Goal: Task Accomplishment & Management: Use online tool/utility

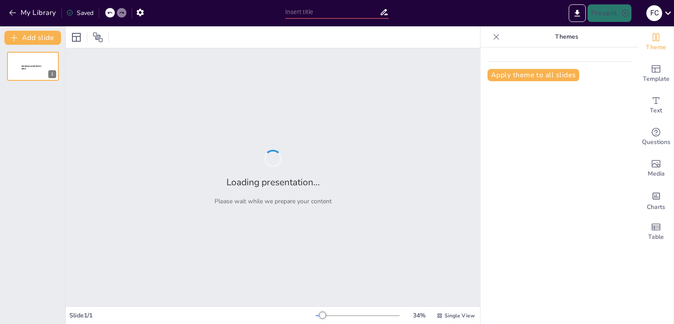
type input "Imported ESTAPUE.pptx"
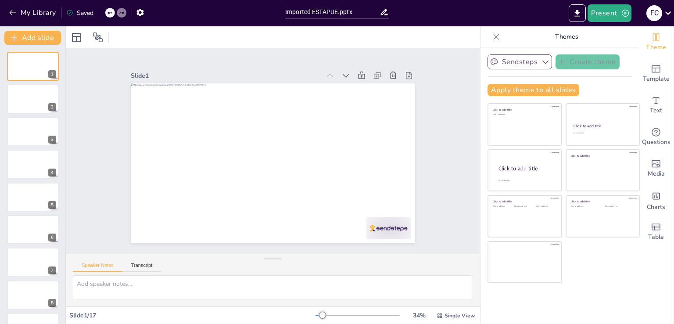
click at [532, 63] on button "Sendsteps" at bounding box center [520, 61] width 65 height 15
click at [651, 42] on icon "Change the overall theme" at bounding box center [656, 37] width 11 height 11
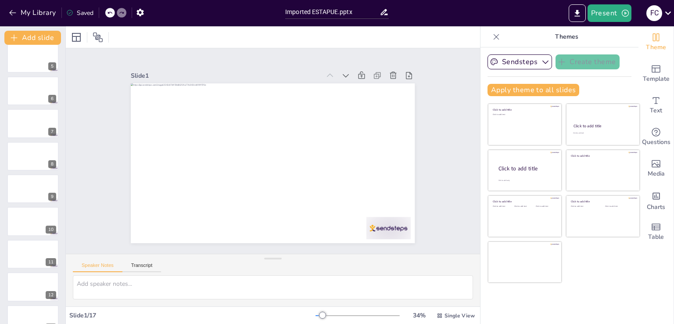
scroll to position [286, 0]
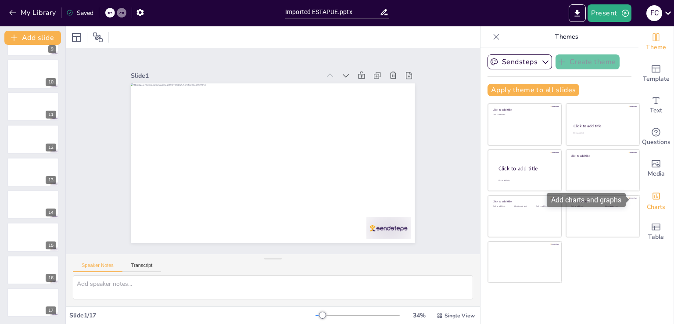
click at [644, 197] on div "Charts" at bounding box center [656, 200] width 35 height 32
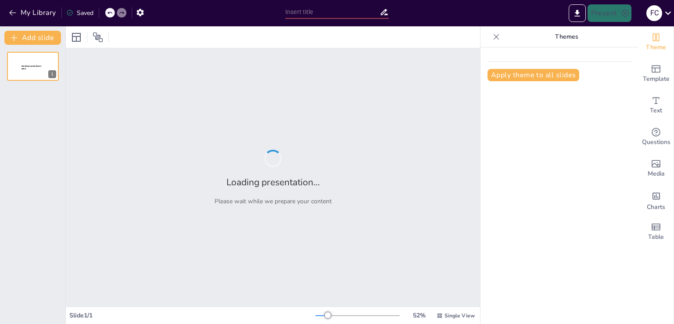
type input "Identificación y Control de Peligros Físicos en la Cocina Hospitalaria: Estrate…"
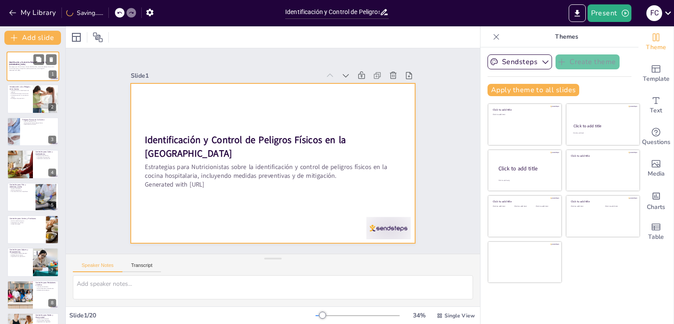
click at [21, 74] on div at bounding box center [33, 66] width 53 height 30
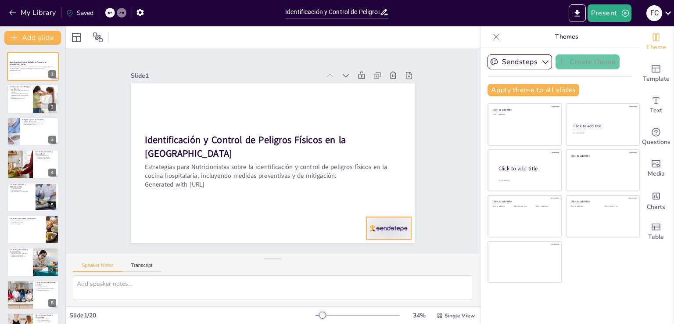
click at [388, 224] on div at bounding box center [388, 228] width 44 height 22
click at [27, 95] on p "Consecuencias de no controlar los riesgos" at bounding box center [19, 95] width 21 height 3
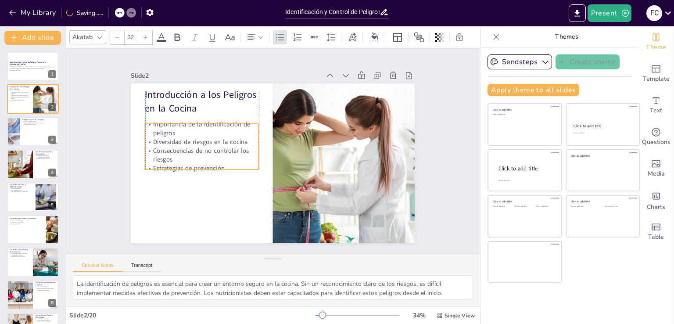
drag, startPoint x: 189, startPoint y: 125, endPoint x: 188, endPoint y: 134, distance: 9.3
click at [188, 134] on p "Diversidad de riesgos en la cocina" at bounding box center [204, 134] width 114 height 21
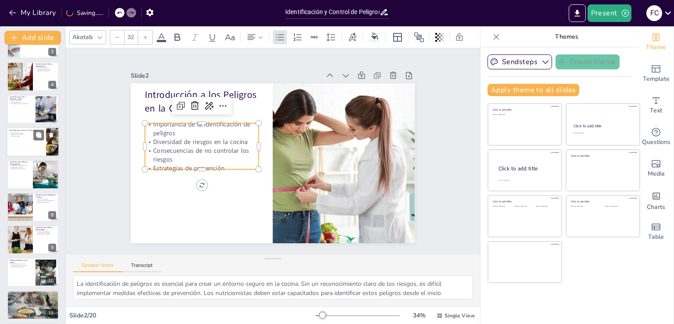
click at [25, 141] on div at bounding box center [33, 142] width 53 height 30
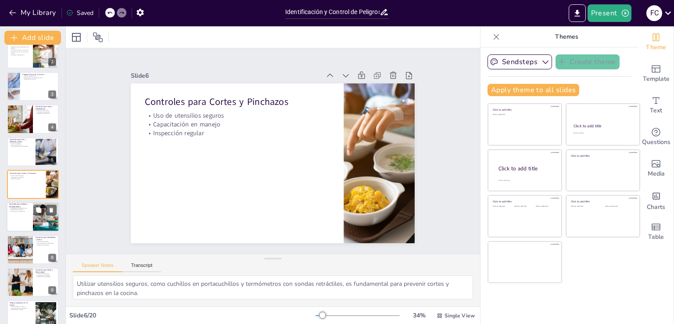
click at [15, 213] on div at bounding box center [33, 217] width 53 height 30
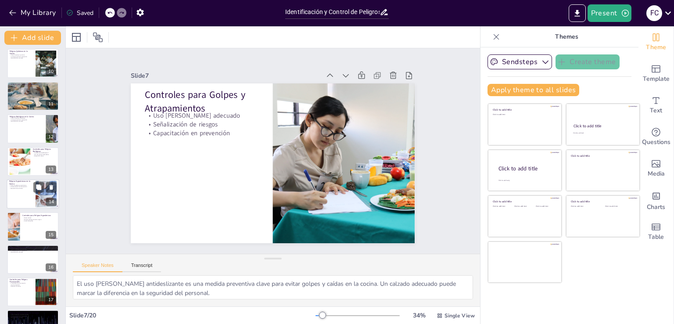
scroll to position [341, 0]
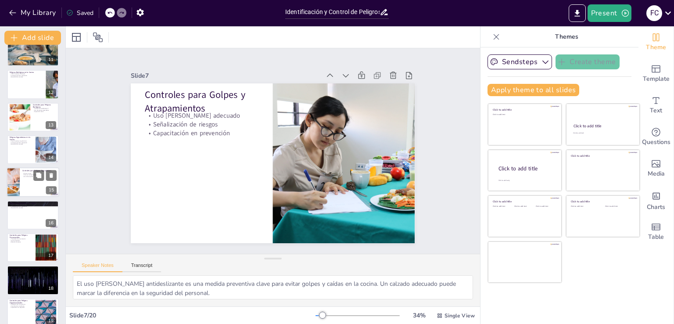
click at [31, 182] on div at bounding box center [33, 183] width 53 height 30
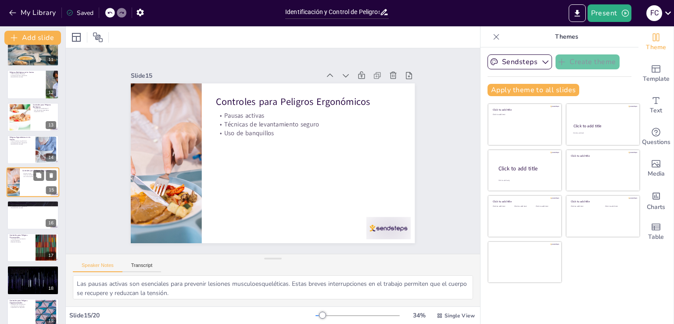
scroll to position [339, 0]
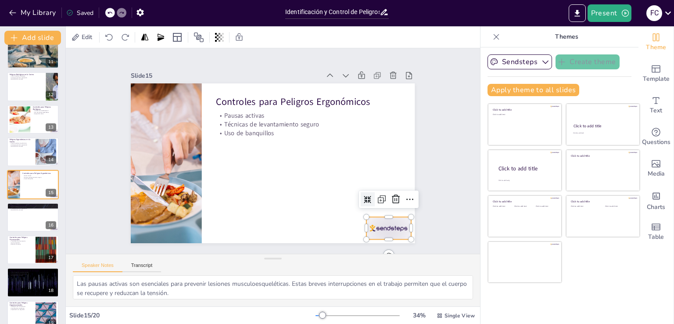
click at [381, 235] on div at bounding box center [370, 250] width 48 height 31
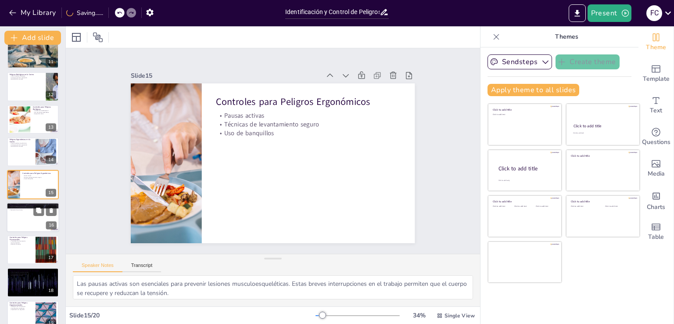
click at [32, 215] on div at bounding box center [33, 217] width 53 height 30
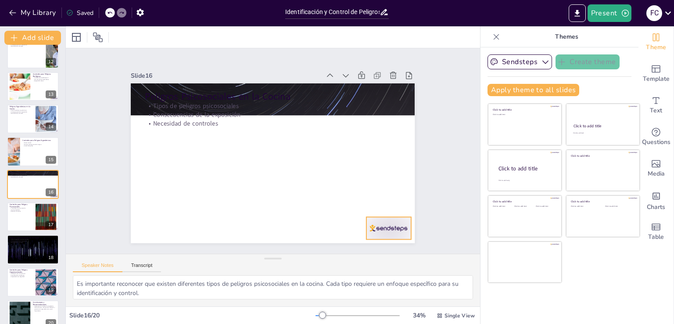
click at [372, 226] on div at bounding box center [380, 239] width 47 height 27
click at [15, 242] on p "Necesidad de controles" at bounding box center [32, 242] width 47 height 2
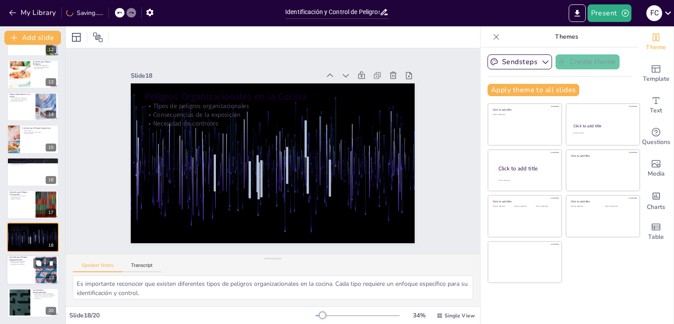
click at [29, 260] on p "Calibración de instrumentos" at bounding box center [21, 261] width 24 height 2
type textarea "La calibración rutinaria de instrumentos es esencial para garantizar su precisi…"
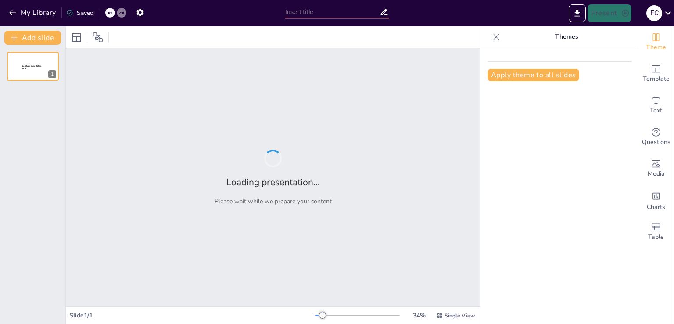
type input "Gestión de Peligros Químicos en el Entorno Laboral"
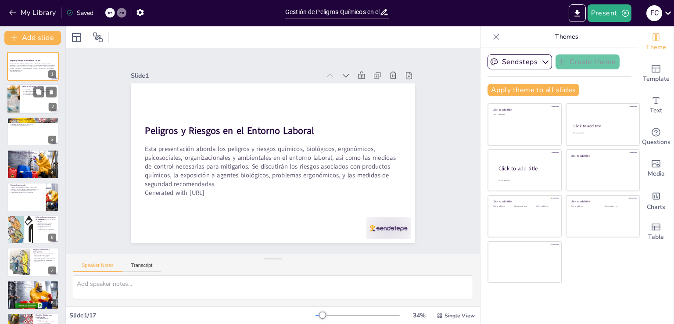
checkbox input "true"
click at [24, 104] on div at bounding box center [33, 99] width 53 height 30
type textarea "Lo ipsum do si ametcons adipisc elitseddoei temporinc utl etdol magnaa enimadmi…"
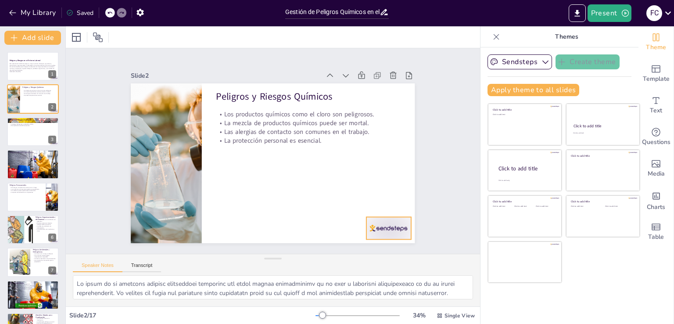
click at [377, 226] on div at bounding box center [380, 239] width 47 height 27
checkbox input "true"
click at [23, 156] on p "Las posturas inadecuadas pueden afectar la salud." at bounding box center [32, 157] width 47 height 2
type textarea "Permanecer de pie durante largos períodos puede resultar en fatiga y lesiones. …"
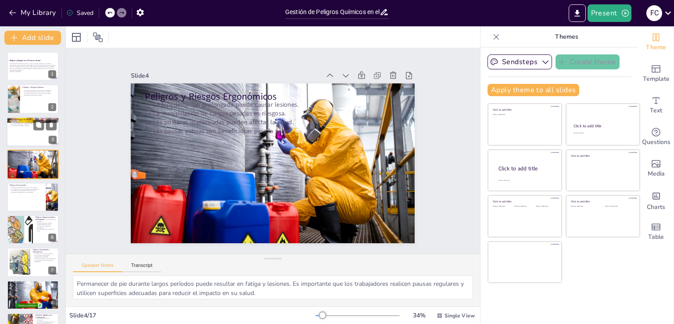
checkbox input "true"
click at [23, 142] on div at bounding box center [33, 132] width 53 height 30
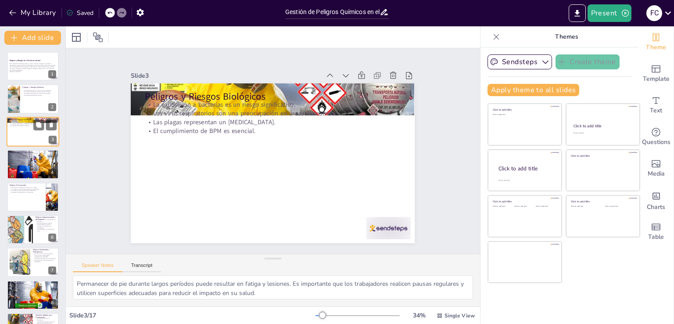
type textarea "La manipulación de alimentos puede llevar a la exposición a bacterias peligrosa…"
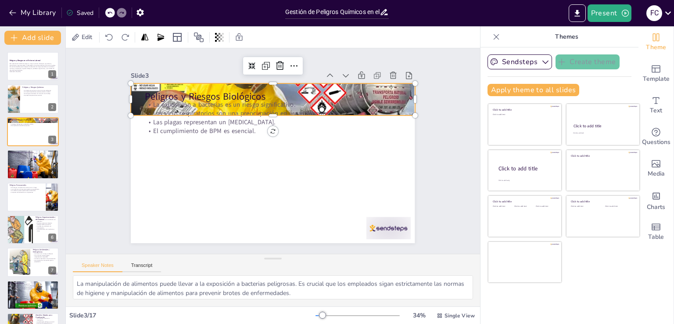
click at [402, 93] on div at bounding box center [278, 99] width 296 height 162
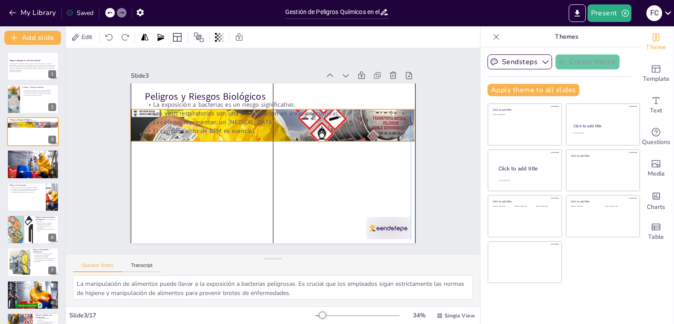
drag, startPoint x: 401, startPoint y: 89, endPoint x: 400, endPoint y: 115, distance: 25.9
click at [400, 115] on div at bounding box center [275, 125] width 296 height 162
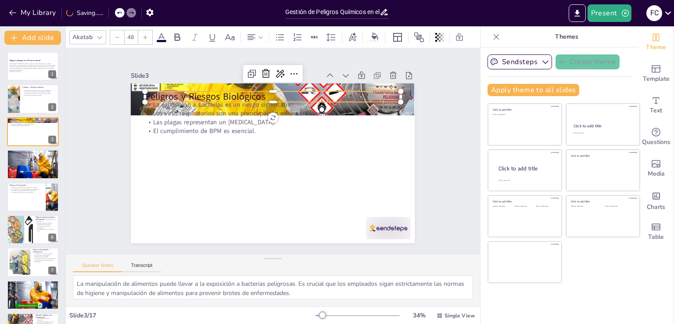
click at [193, 95] on p "Peligros y Riesgos Biológicos" at bounding box center [278, 97] width 255 height 40
checkbox input "true"
type input "32"
click at [198, 122] on p "Las plagas representan un [MEDICAL_DATA]." at bounding box center [275, 122] width 255 height 36
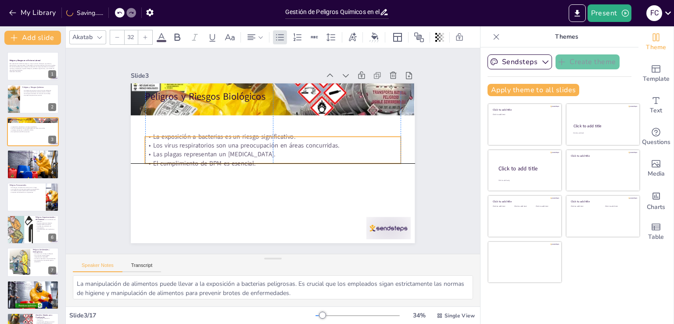
drag, startPoint x: 202, startPoint y: 122, endPoint x: 200, endPoint y: 154, distance: 31.7
click at [200, 154] on p "Las plagas representan un [MEDICAL_DATA]." at bounding box center [272, 155] width 255 height 36
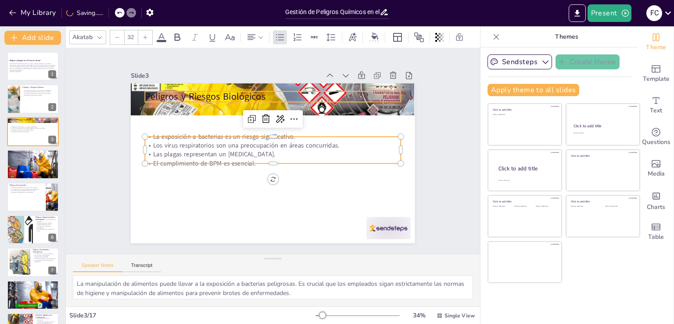
checkbox input "true"
type input "48"
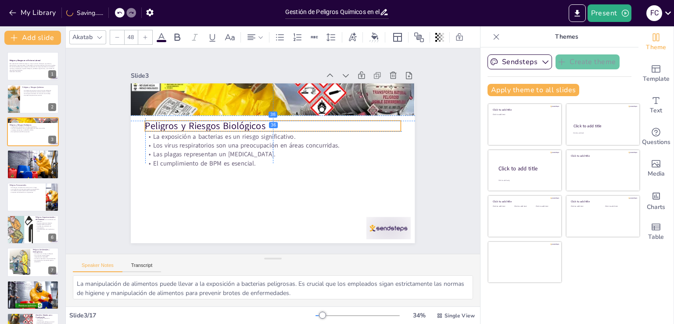
drag, startPoint x: 189, startPoint y: 92, endPoint x: 190, endPoint y: 119, distance: 26.8
click at [190, 119] on p "Peligros y Riesgos Biológicos" at bounding box center [278, 126] width 253 height 66
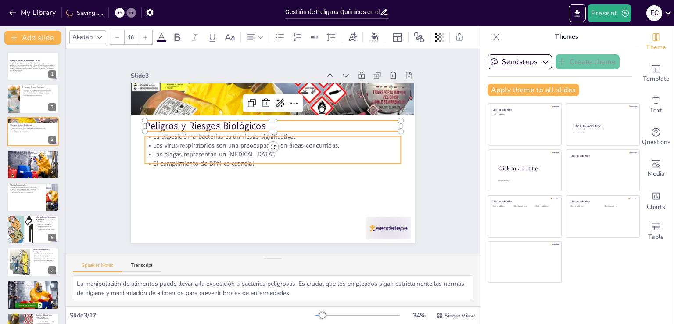
checkbox input "true"
type input "--"
checkbox input "true"
type input "32"
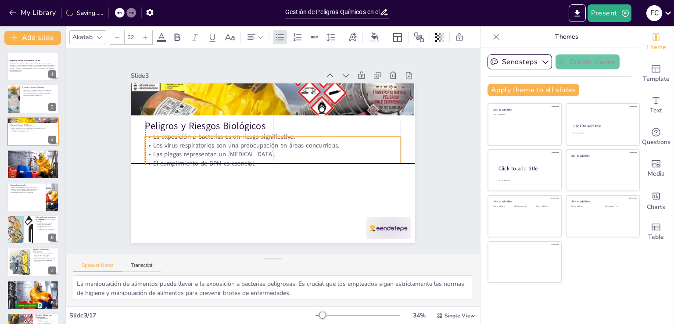
click at [190, 146] on p "Los virus respiratorios son una preocupación en áreas concurridas." at bounding box center [273, 146] width 255 height 36
click at [428, 191] on div "Slide 1 Peligros y Riesgos en el Entorno Laboral Esta presentación aborda los p…" at bounding box center [273, 151] width 351 height 218
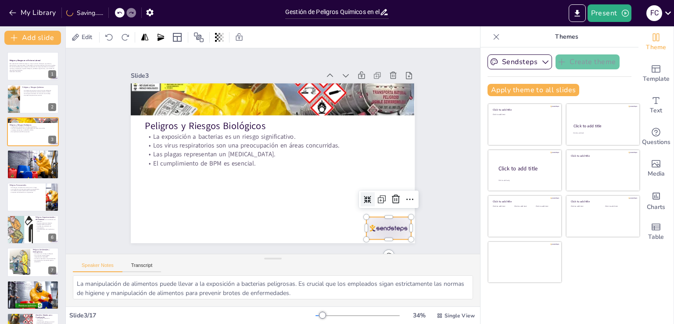
click at [395, 226] on div at bounding box center [380, 239] width 47 height 27
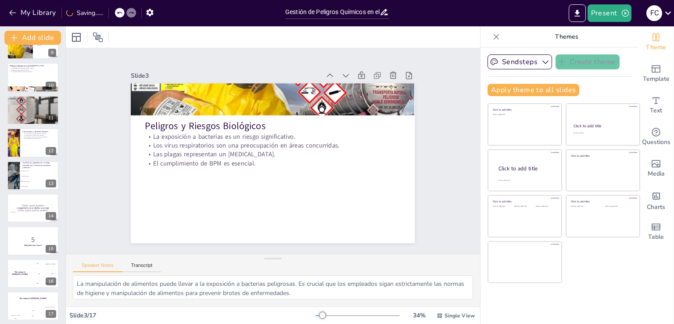
scroll to position [286, 0]
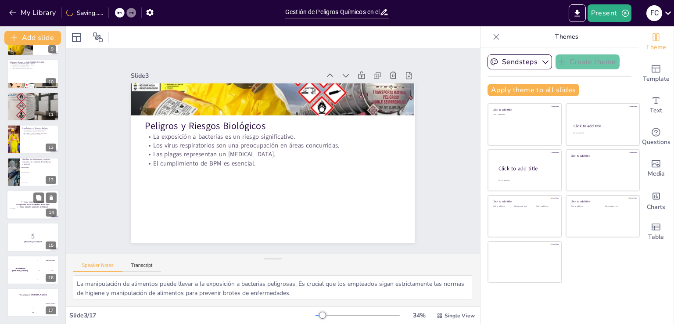
checkbox input "true"
click at [25, 205] on p "[Todo: quote_author_symbol]" at bounding box center [32, 207] width 47 height 4
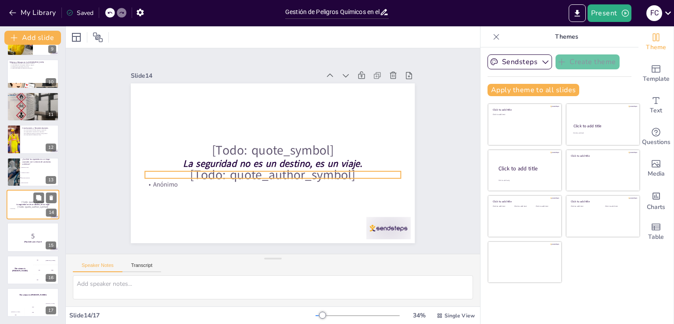
click at [24, 206] on p "[Todo: quote_author_symbol]" at bounding box center [32, 207] width 47 height 4
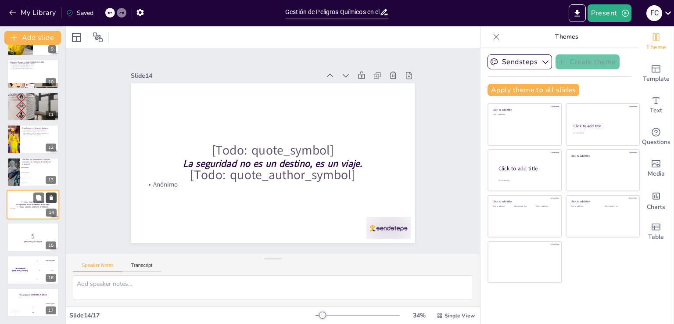
click at [54, 195] on button at bounding box center [51, 197] width 11 height 11
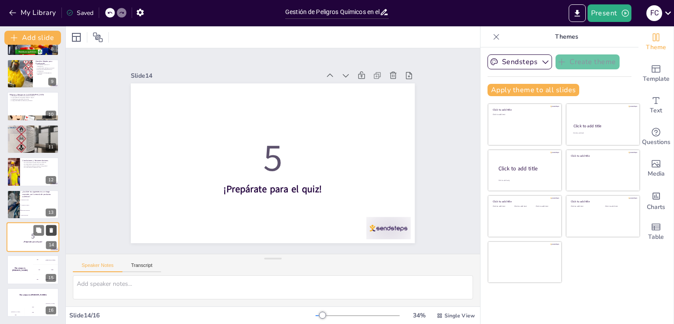
scroll to position [254, 0]
click at [50, 230] on icon at bounding box center [52, 230] width 4 height 5
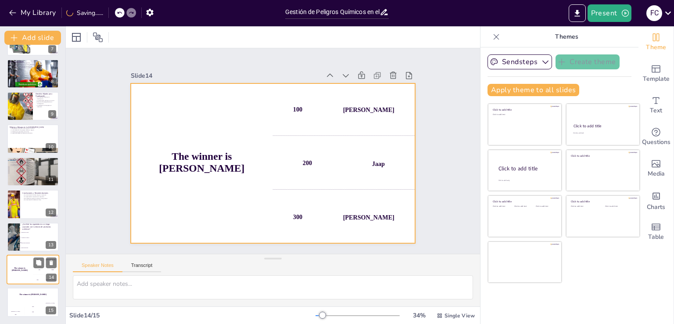
click at [32, 267] on div "The winner is [PERSON_NAME]" at bounding box center [20, 270] width 26 height 30
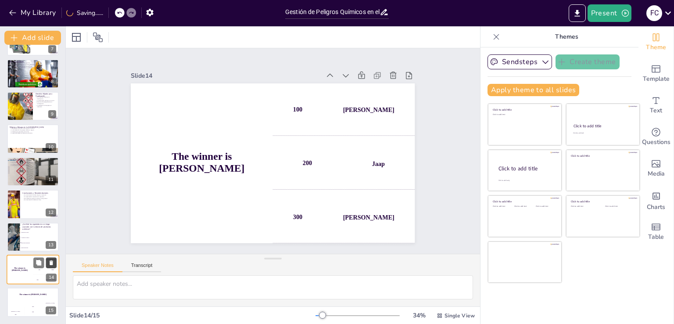
click at [51, 263] on icon at bounding box center [52, 262] width 4 height 5
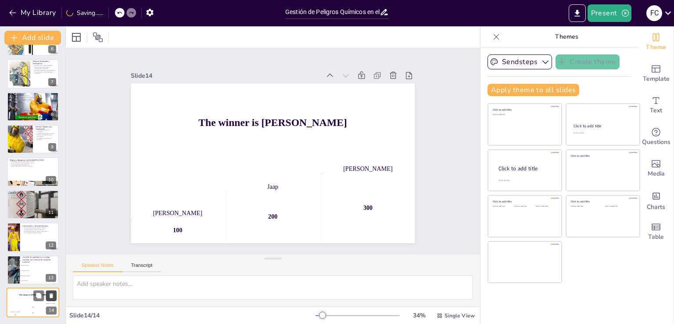
scroll to position [188, 0]
checkbox input "true"
click at [26, 273] on li "Reacciones peligrosas" at bounding box center [40, 275] width 40 height 5
type textarea "La respuesta correcta es "Reacciones peligrosas", que se menciona en la diaposi…"
checkbox input "true"
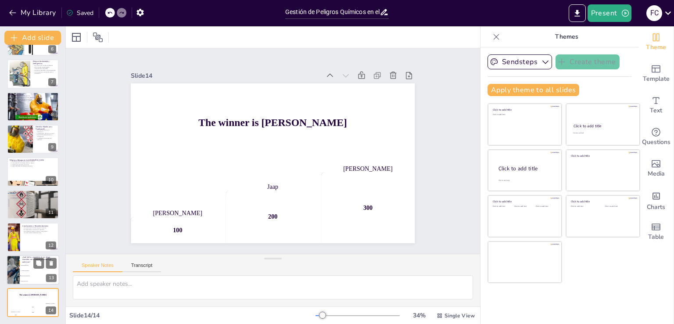
checkbox input "true"
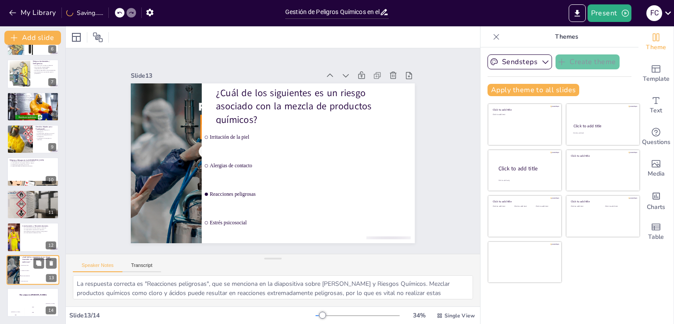
checkbox input "true"
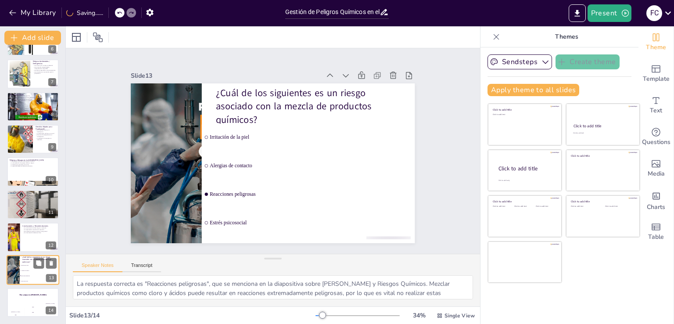
checkbox input "true"
click at [50, 264] on icon at bounding box center [52, 263] width 4 height 5
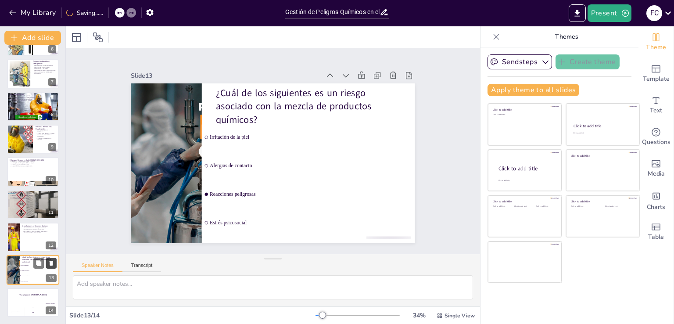
scroll to position [156, 0]
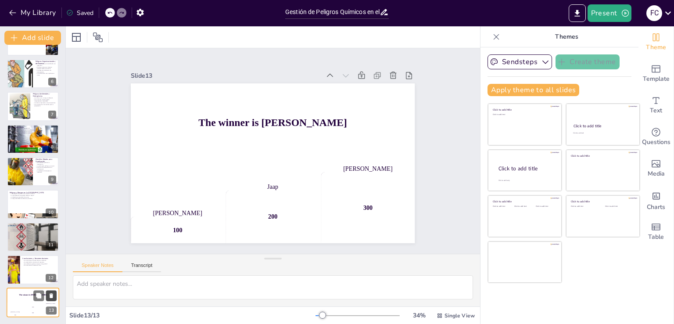
click at [51, 297] on icon at bounding box center [52, 295] width 4 height 5
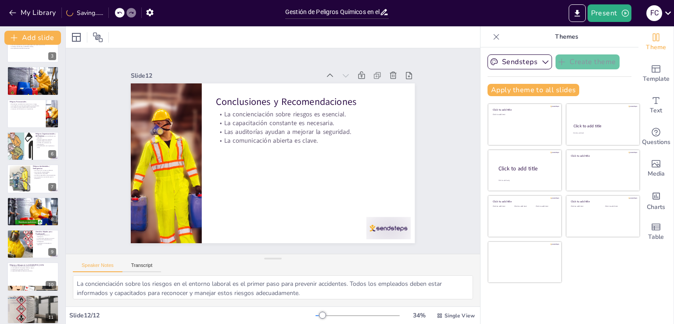
scroll to position [0, 0]
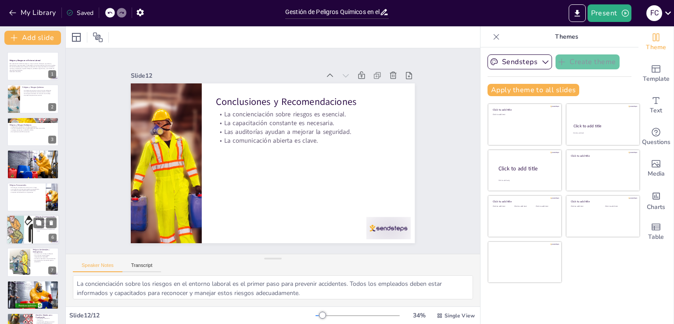
click at [26, 232] on div at bounding box center [20, 230] width 94 height 30
type textarea "La calibración inadecuada de instrumentos puede llevar a resultados erróneos y …"
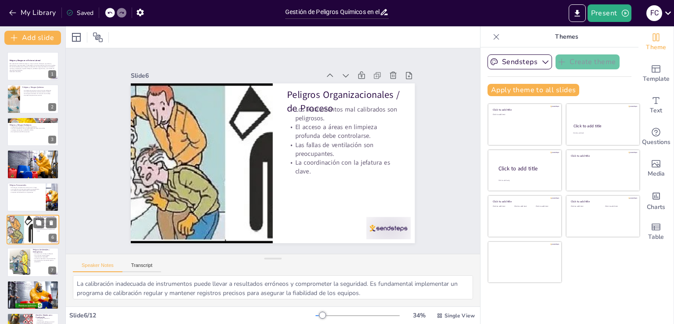
scroll to position [45, 0]
